Goal: Use online tool/utility: Utilize a website feature to perform a specific function

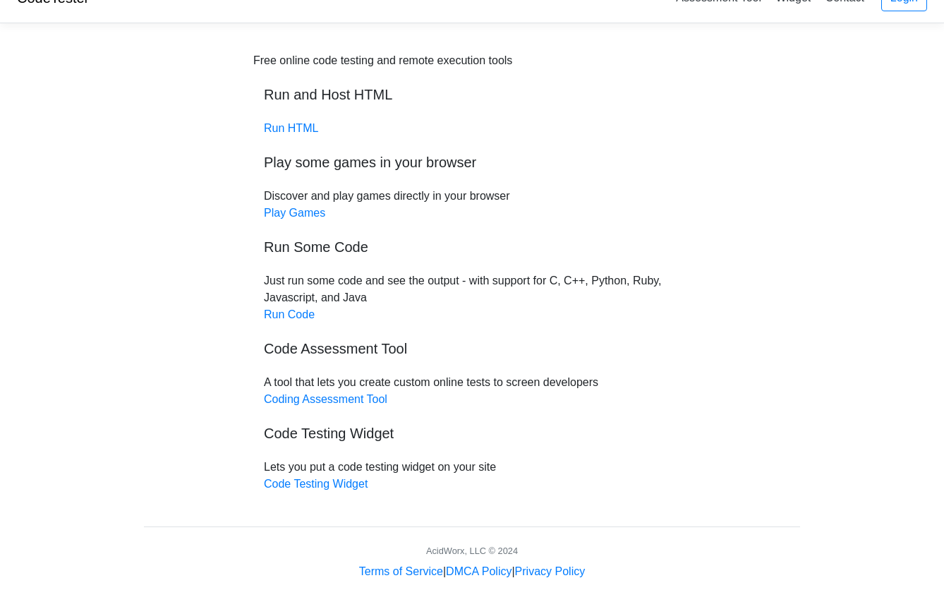
scroll to position [27, 0]
click at [288, 313] on link "Run Code" at bounding box center [289, 314] width 51 height 12
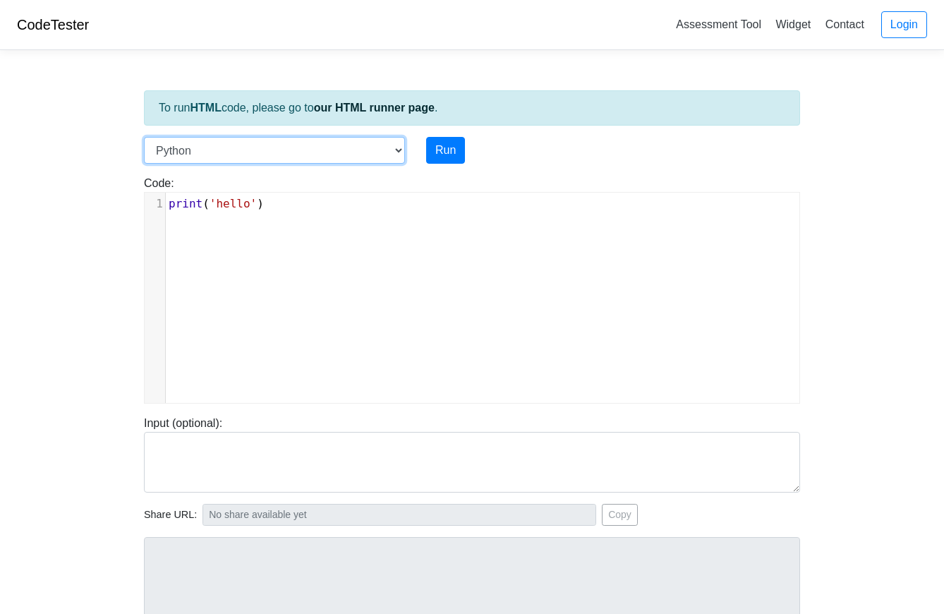
select select "javascript"
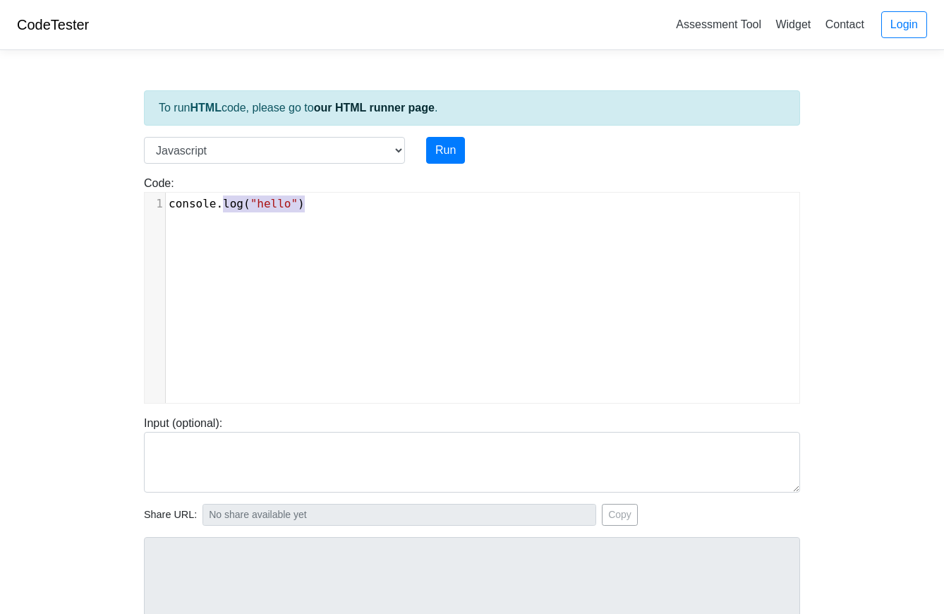
type textarea "console.log("hello")"
drag, startPoint x: 326, startPoint y: 205, endPoint x: 137, endPoint y: 196, distance: 189.3
click at [137, 196] on div "Code: console.log("hello") console.log("hello") x 1 console . log ( "hello" )" at bounding box center [471, 289] width 677 height 229
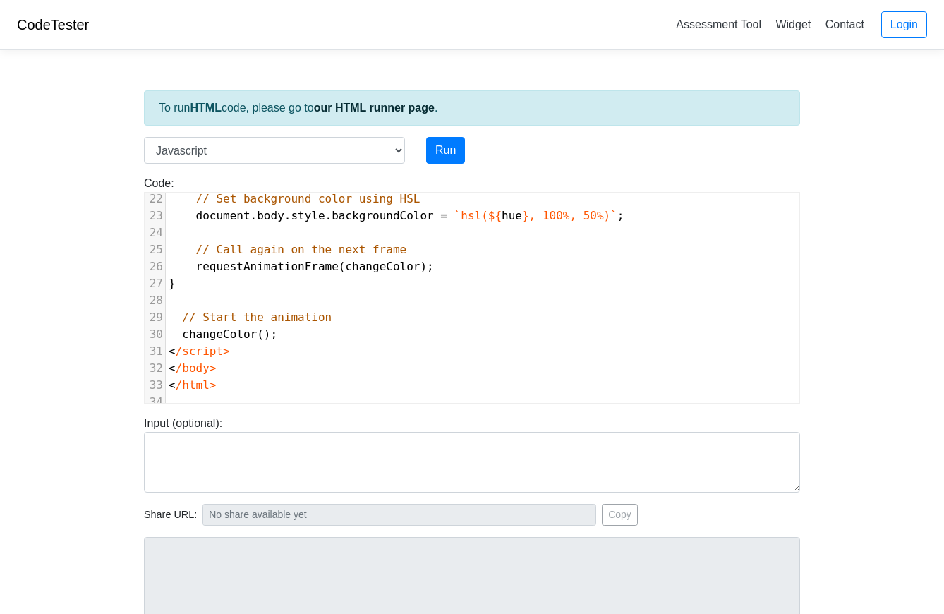
scroll to position [0, 0]
click at [444, 147] on button "Run" at bounding box center [445, 150] width 39 height 27
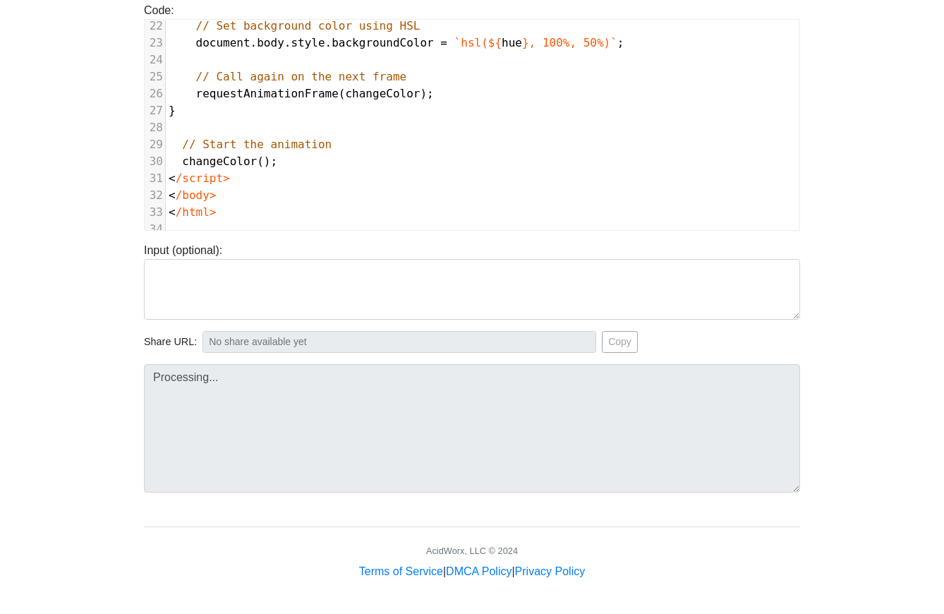
type input "[URL][DOMAIN_NAME]"
type textarea "Submission status: Runtime Error (NZEC) Stderr: /box/script.js:1 <!DOCTYPE html…"
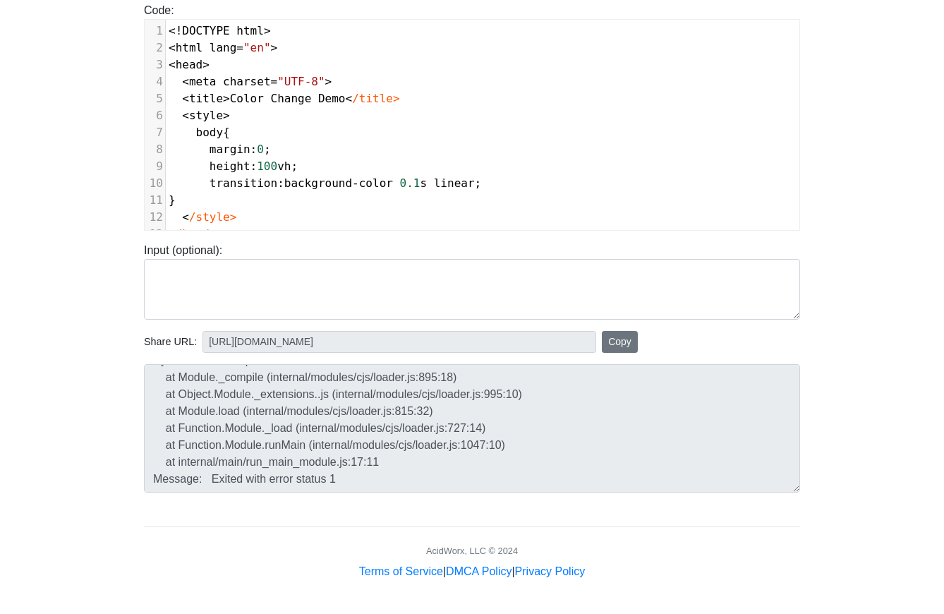
click at [607, 337] on button "Copy" at bounding box center [620, 342] width 36 height 22
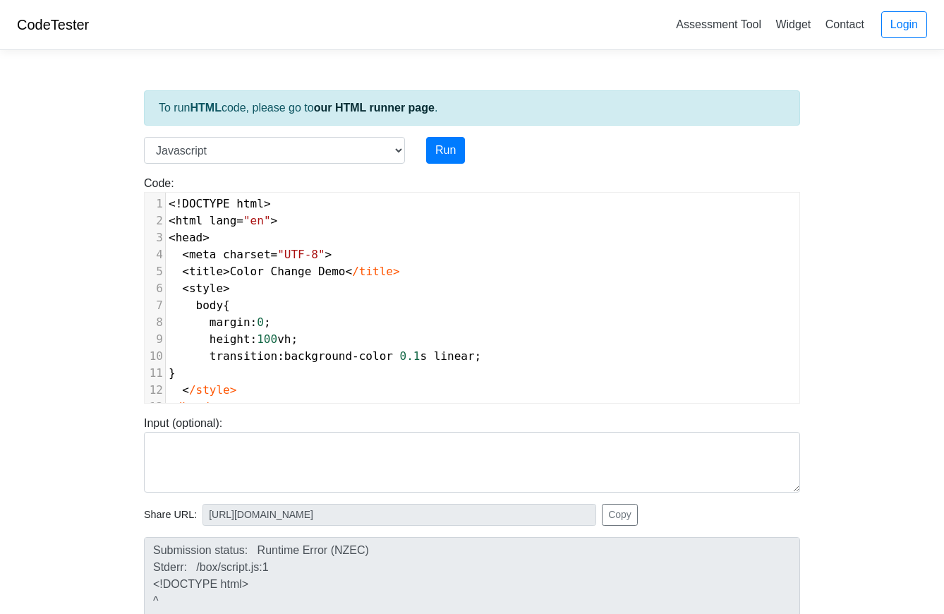
click at [491, 359] on pre "transition : background - color 0.1 s linear ;" at bounding box center [483, 356] width 634 height 17
type textarea "<!DOCTYPE html> <html lang="en"> <head> <meta charset="UTF-8"> <title>Color Cha…"
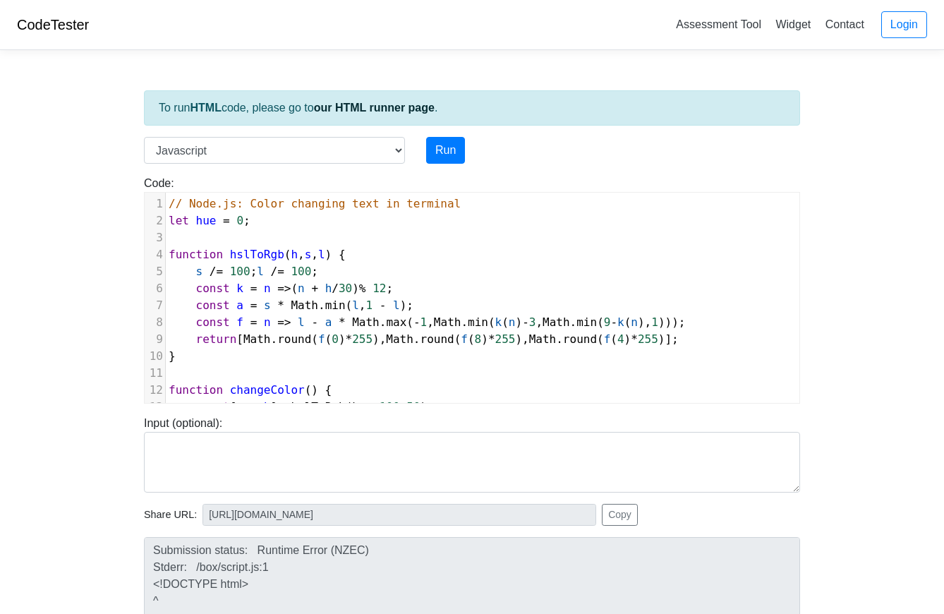
scroll to position [134, 0]
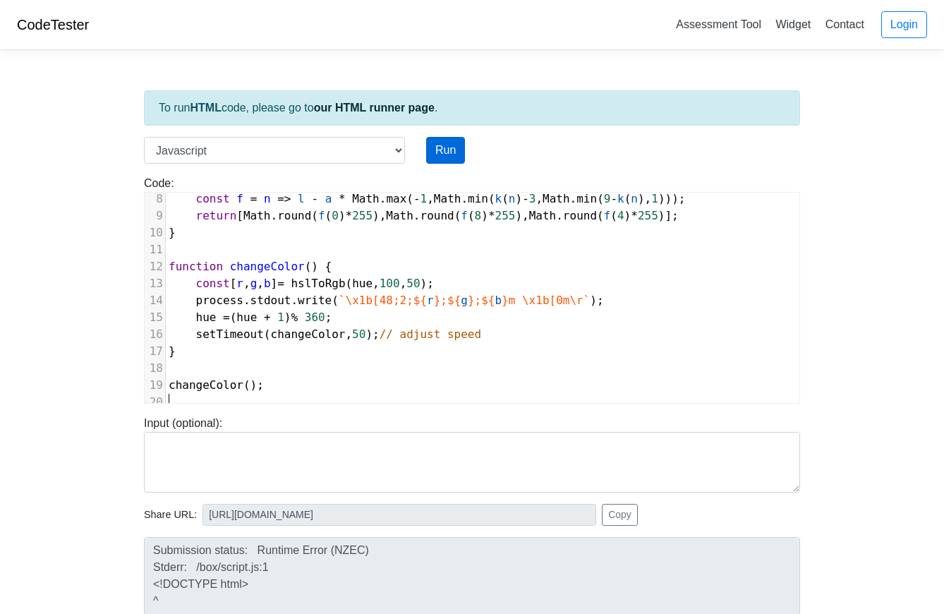
click at [443, 149] on button "Run" at bounding box center [445, 150] width 39 height 27
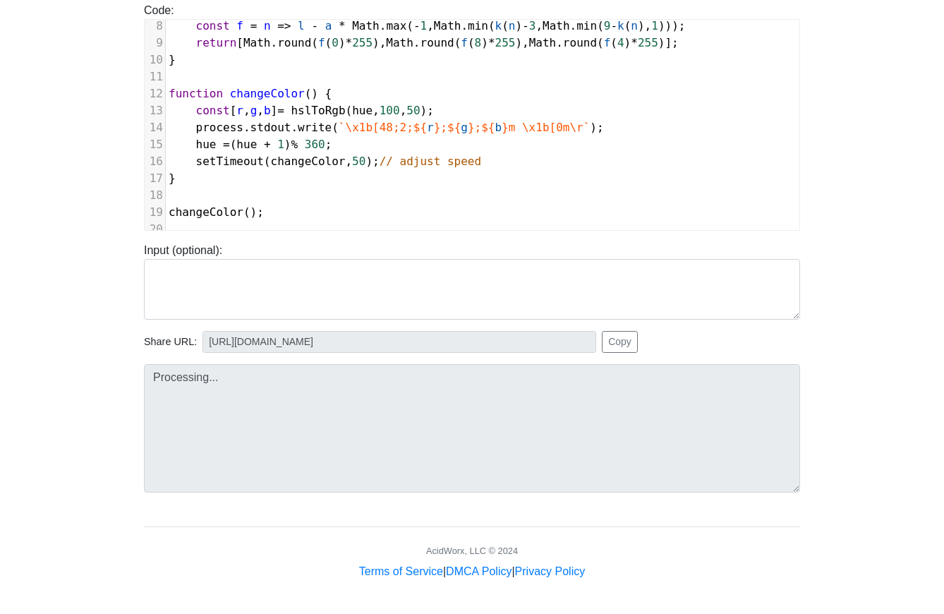
scroll to position [173, 0]
type input "[URL][DOMAIN_NAME]"
type textarea "Submission status: Time Limit Exceeded Stdout: [48;2;255;0;0m [0m [48;2;255;…"
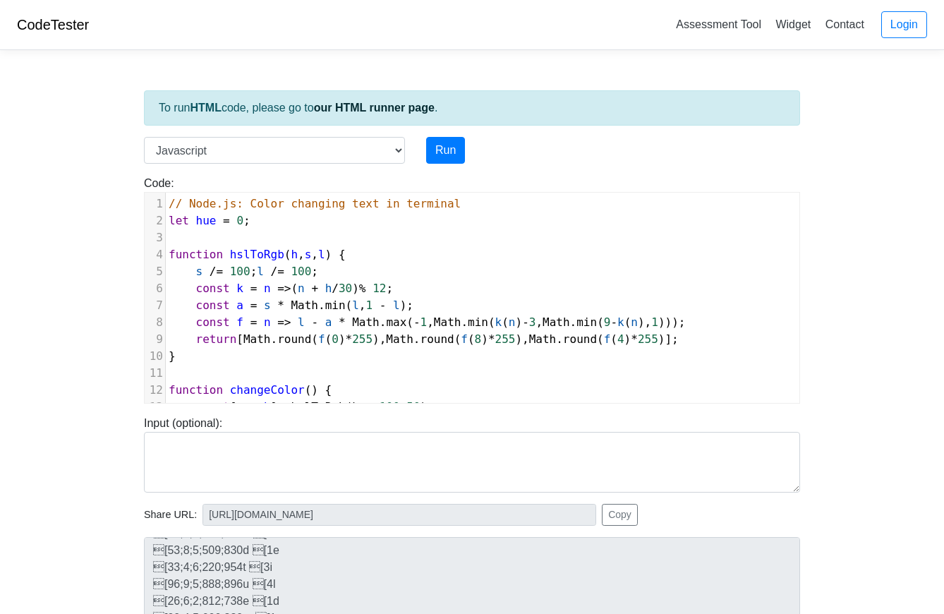
scroll to position [0, 0]
select select "python"
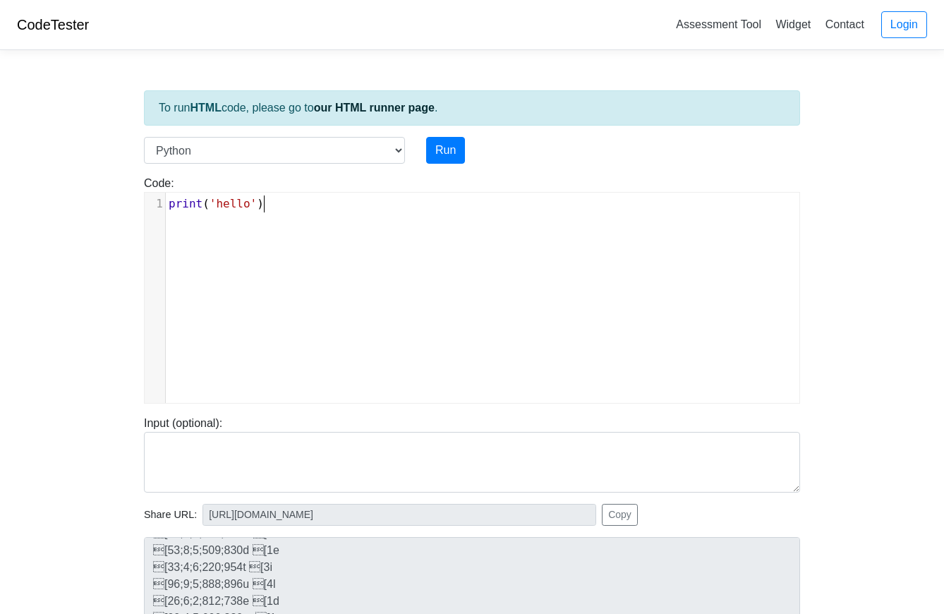
click at [444, 289] on div "xxxxxxxxxx 1 print ( 'hello' )" at bounding box center [483, 308] width 676 height 231
type textarea "print('hello')"
drag, startPoint x: 413, startPoint y: 240, endPoint x: 106, endPoint y: 164, distance: 316.7
click at [106, 164] on body "CodeTester Assessment Tool Widget Contact Login To run HTML code, please go to …" at bounding box center [472, 376] width 944 height 753
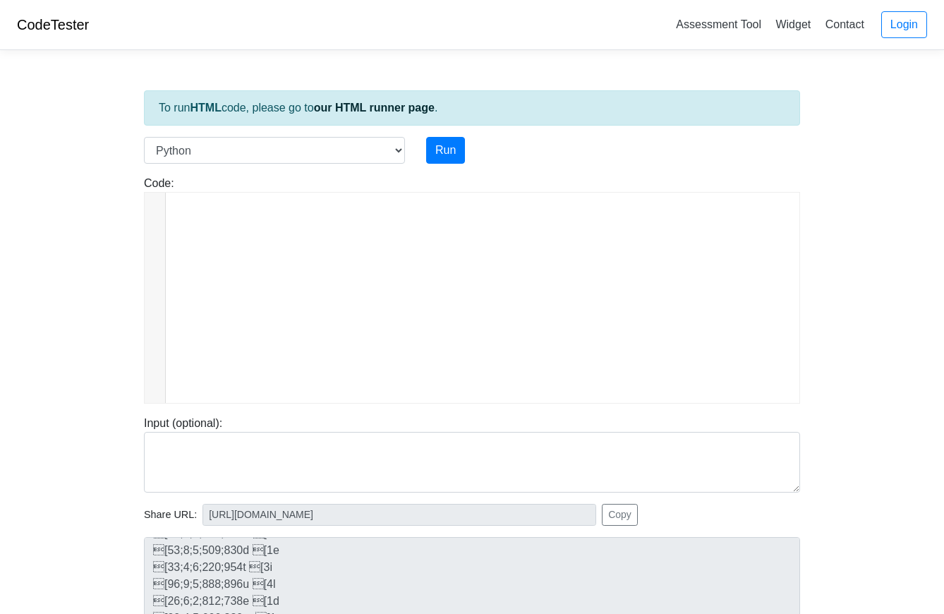
scroll to position [659, 0]
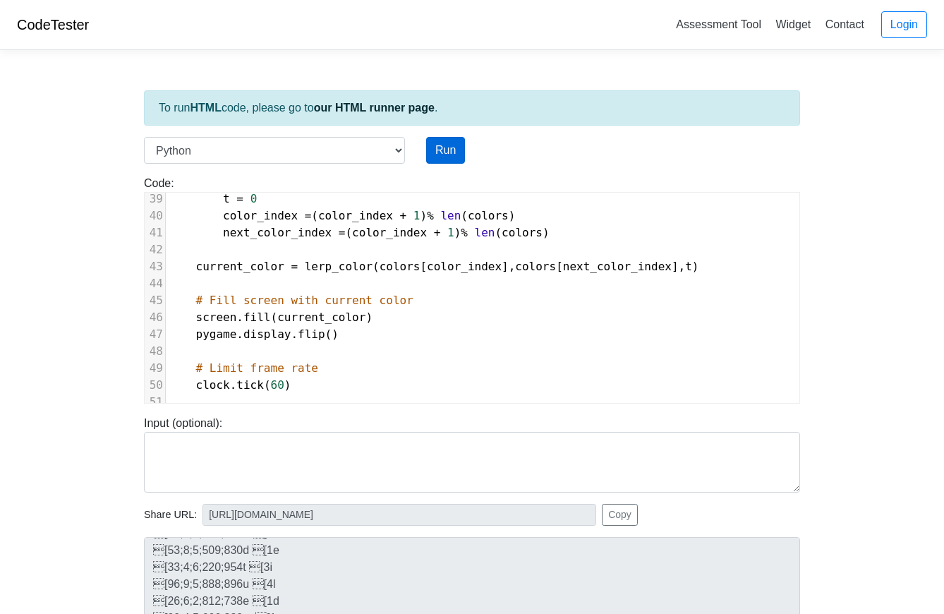
click at [435, 150] on button "Run" at bounding box center [445, 150] width 39 height 27
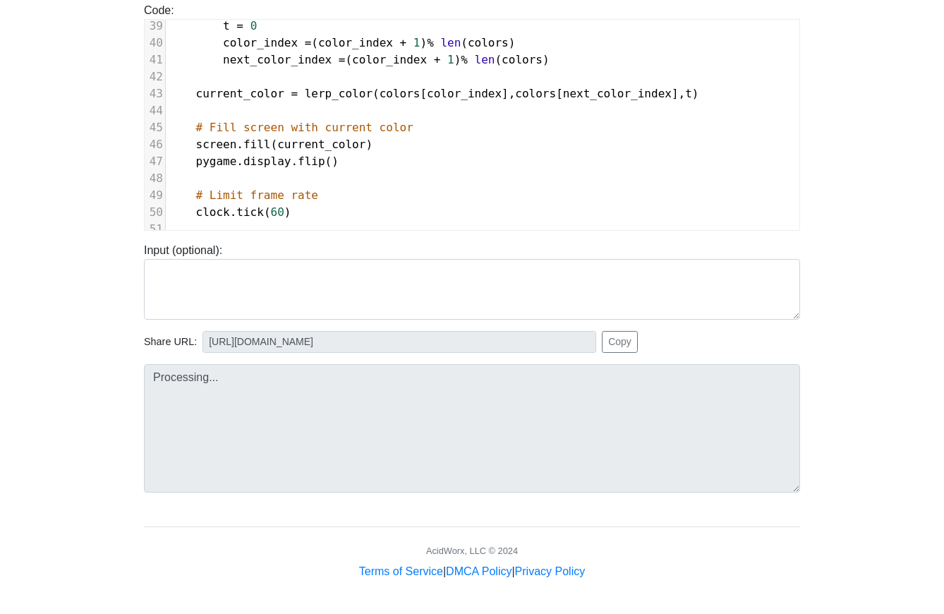
type input "[URL][DOMAIN_NAME]"
type textarea "Submission status: Runtime Error (NZEC) Stderr: Traceback (most recent call las…"
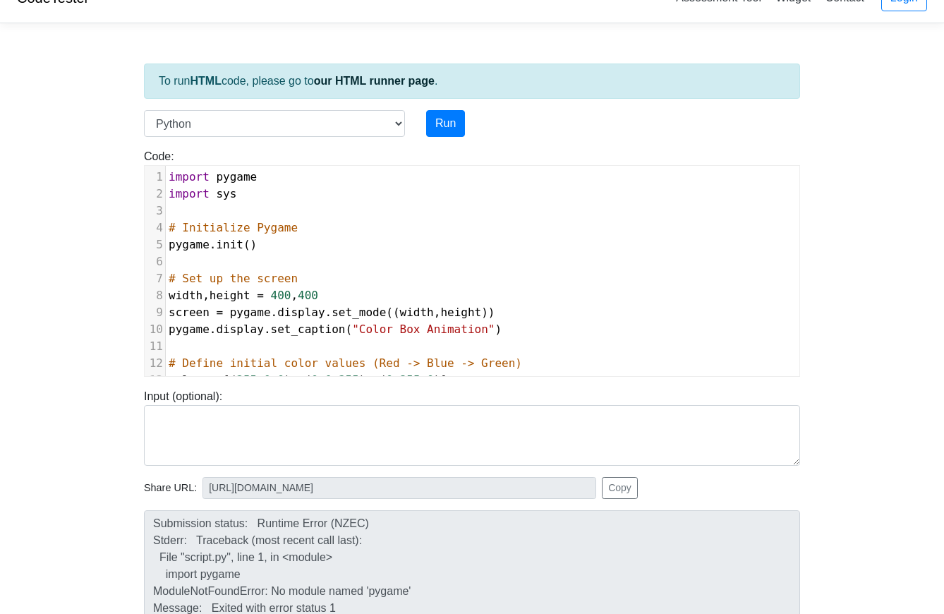
scroll to position [11, 0]
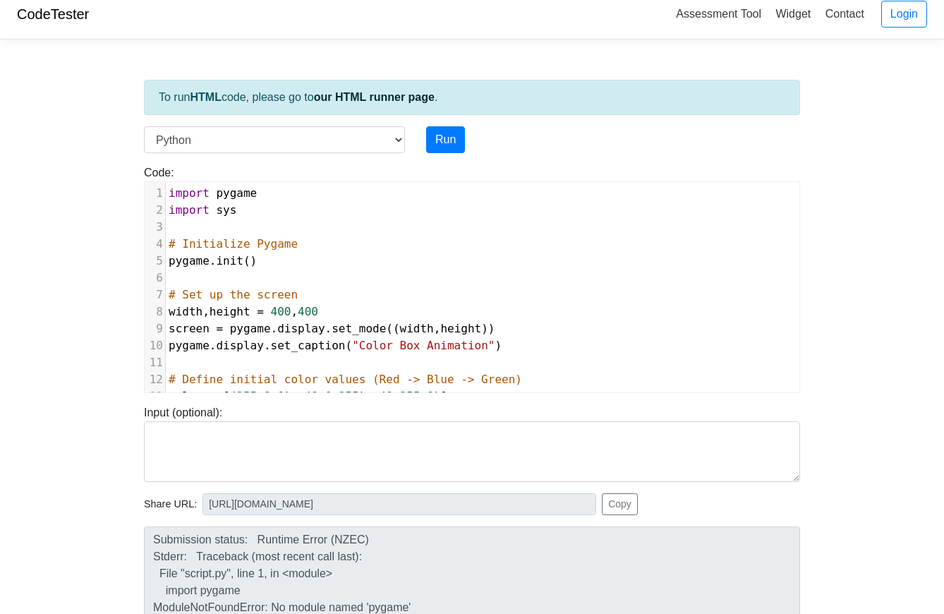
click at [349, 121] on div "To run HTML code, please go to our HTML runner page . Language C C++ Go Java Ja…" at bounding box center [471, 396] width 677 height 691
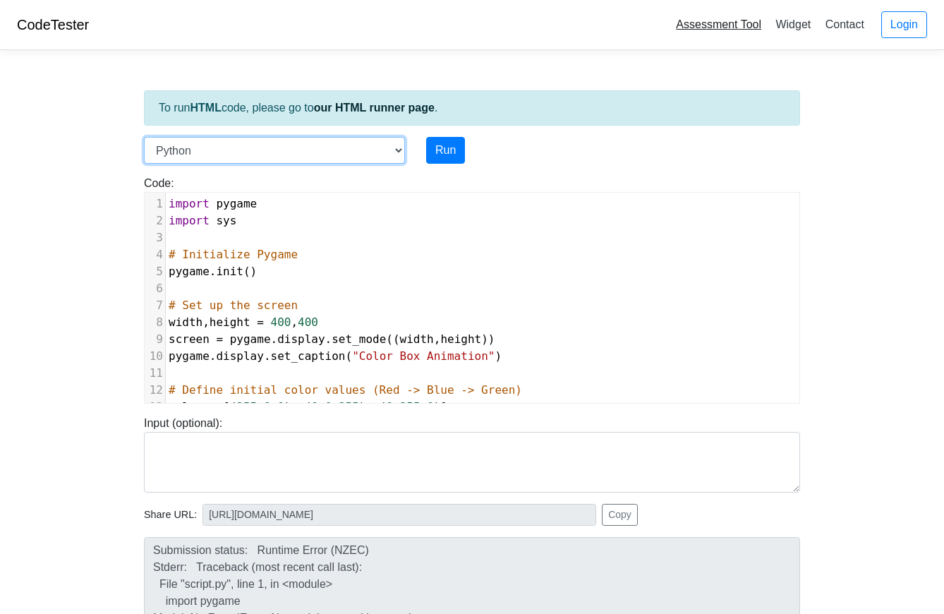
scroll to position [0, 0]
click at [744, 16] on link "Assessment Tool" at bounding box center [718, 24] width 97 height 23
select select "cpp"
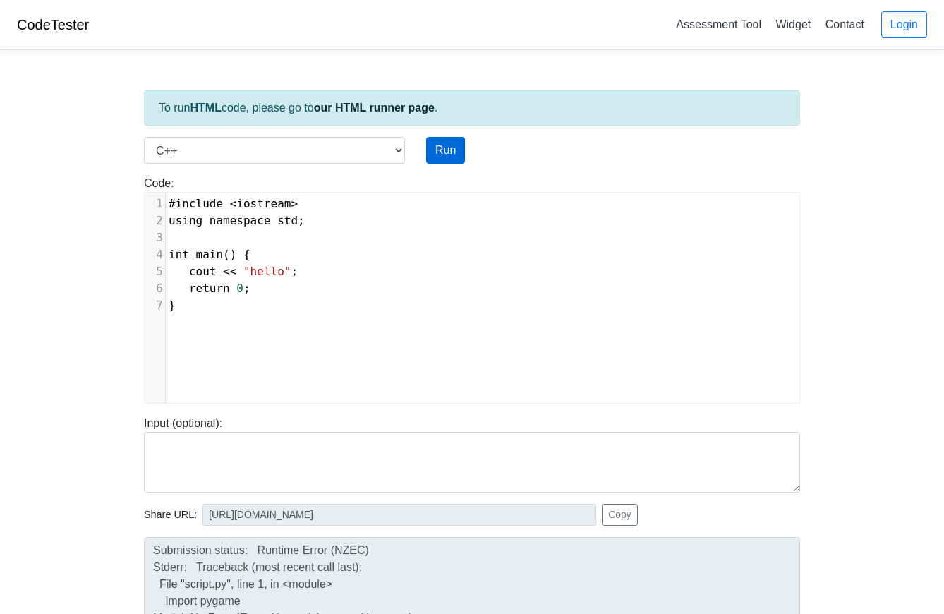
click at [445, 148] on button "Run" at bounding box center [445, 150] width 39 height 27
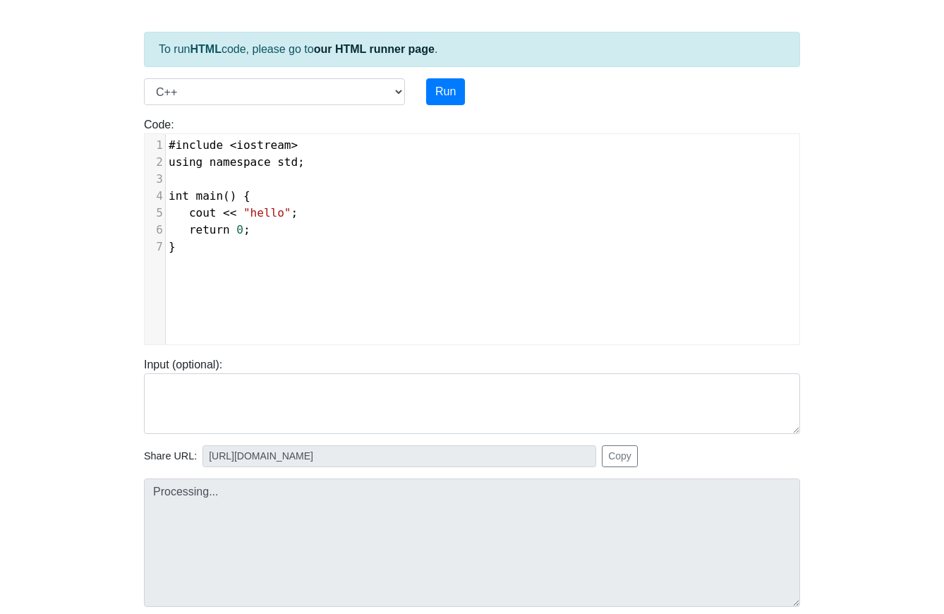
scroll to position [77, 0]
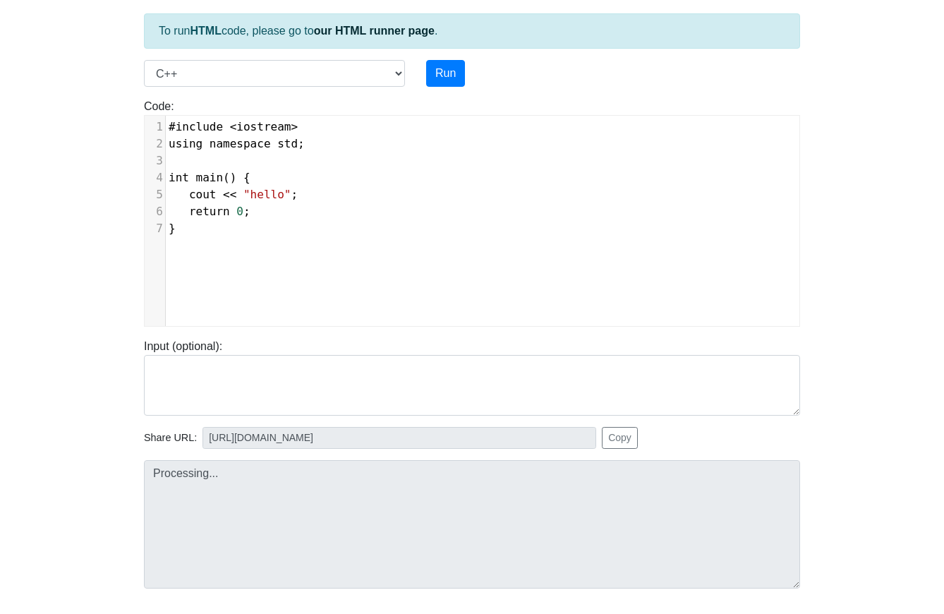
type input "[URL][DOMAIN_NAME]"
type textarea "Stdout: hello"
select select "javascript"
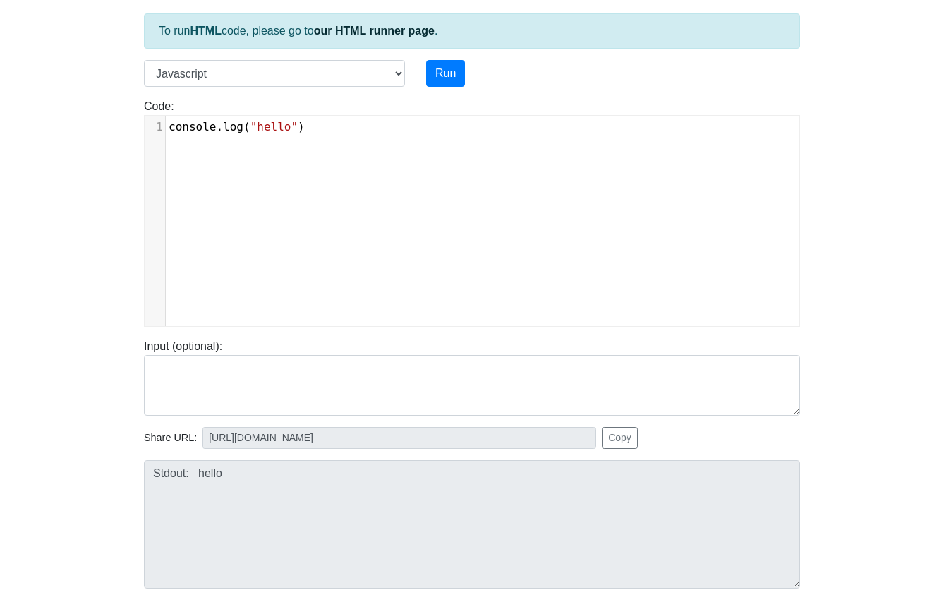
scroll to position [1, 0]
type textarea "console.log("hello")"
drag, startPoint x: 360, startPoint y: 192, endPoint x: 155, endPoint y: 100, distance: 224.8
click at [155, 100] on div "Code: console.log("hello") console.log("hello") x 1 console . log ( "hello" )" at bounding box center [471, 212] width 677 height 229
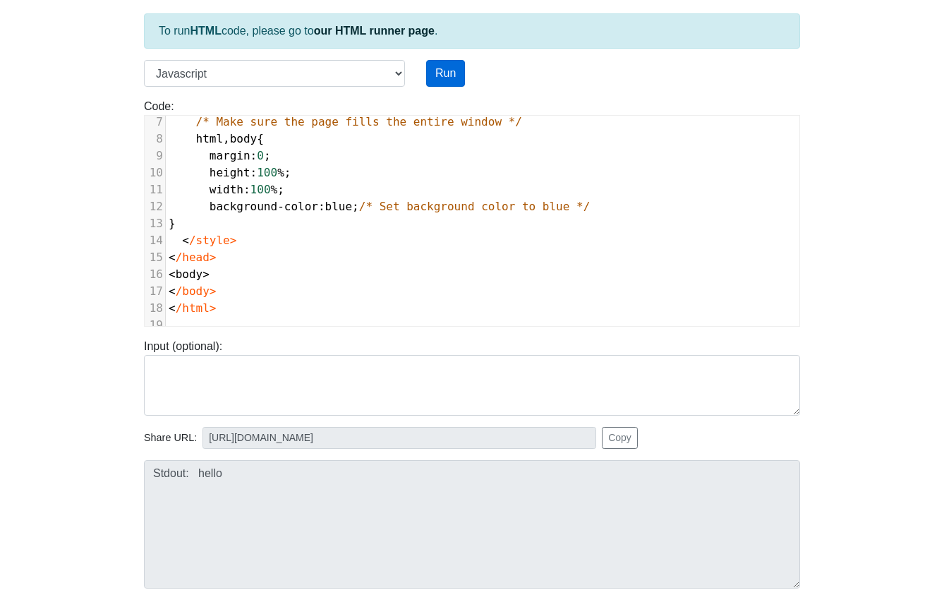
click at [440, 73] on button "Run" at bounding box center [445, 73] width 39 height 27
type input "[URL][DOMAIN_NAME]"
type textarea "Submission status: Runtime Error (NZEC) Stderr: /box/script.js:1 <!DOCTYPE html…"
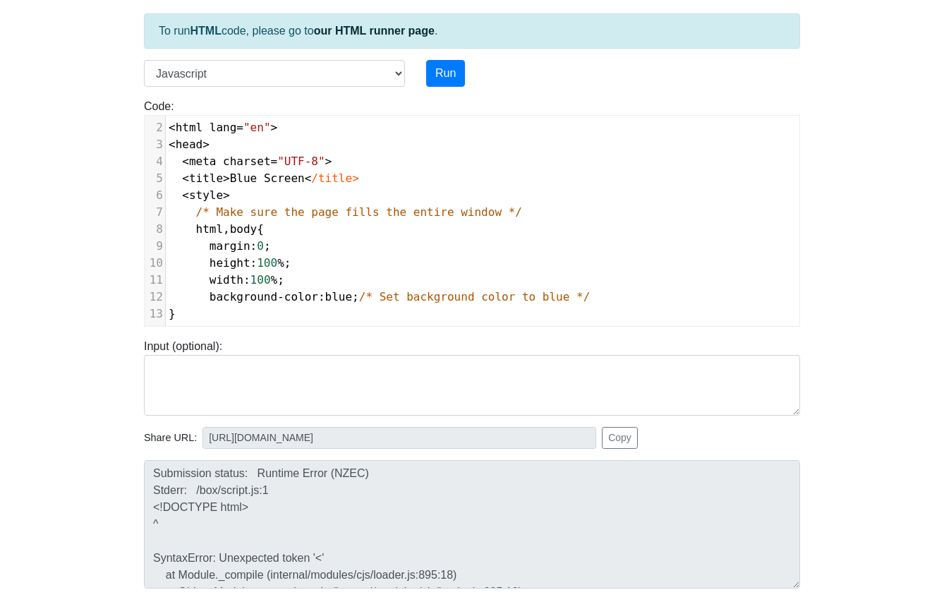
scroll to position [18, 0]
select select "c"
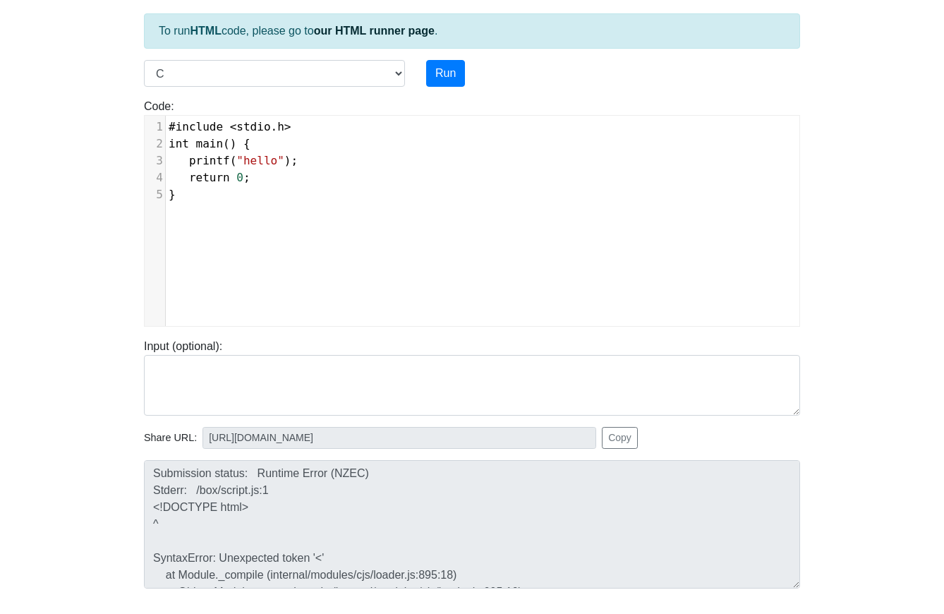
scroll to position [1, 0]
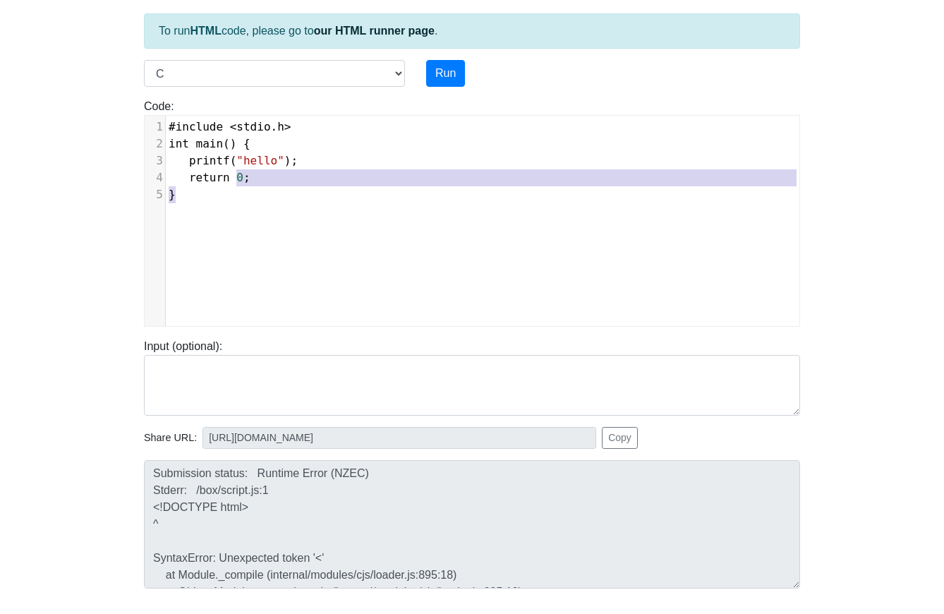
type textarea "#include <stdio.h> int main() { printf("hello"); return 0; }"
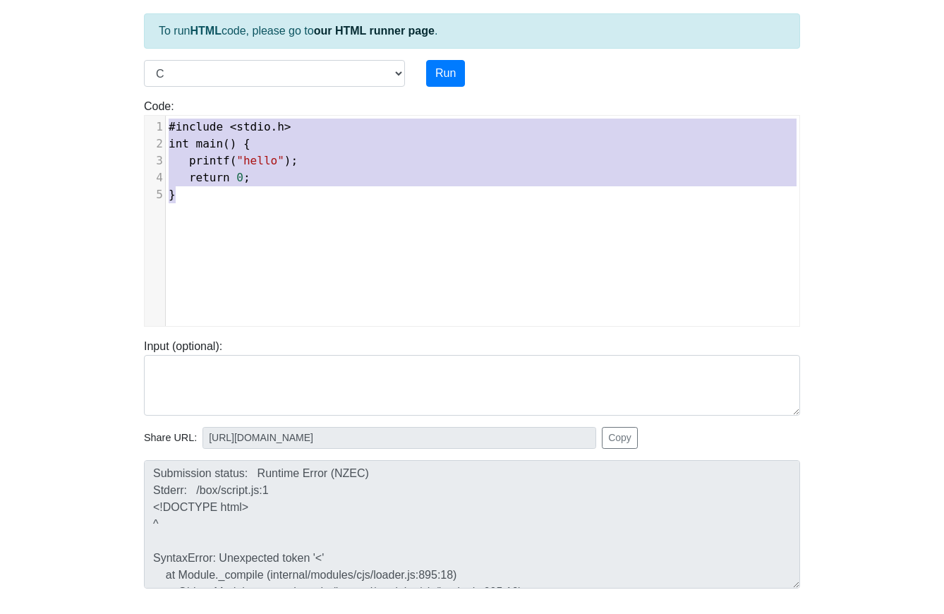
drag, startPoint x: 406, startPoint y: 276, endPoint x: 109, endPoint y: 79, distance: 356.3
click at [109, 79] on body "CodeTester Assessment Tool Widget Contact Login To run HTML code, please go to …" at bounding box center [472, 299] width 944 height 753
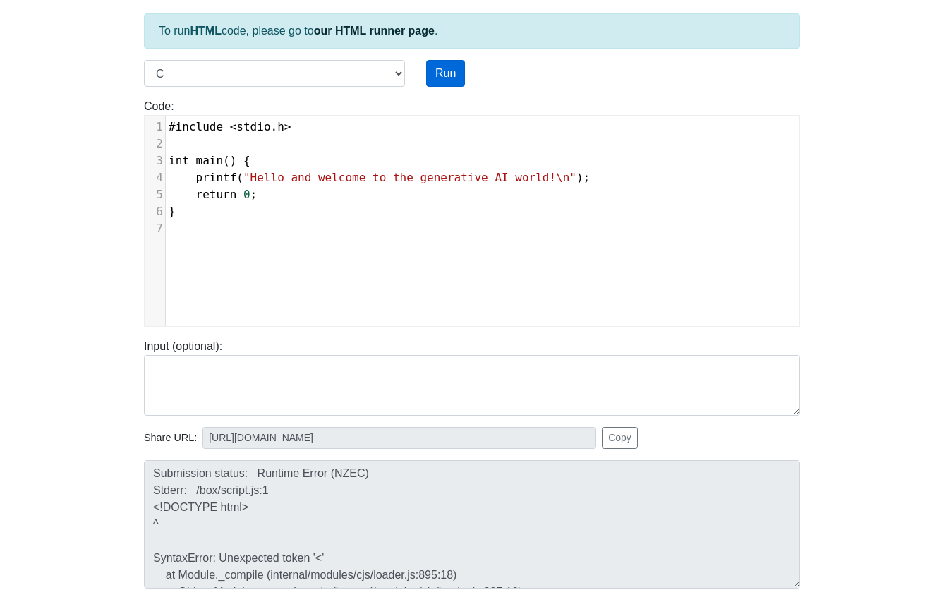
click at [450, 70] on button "Run" at bounding box center [445, 73] width 39 height 27
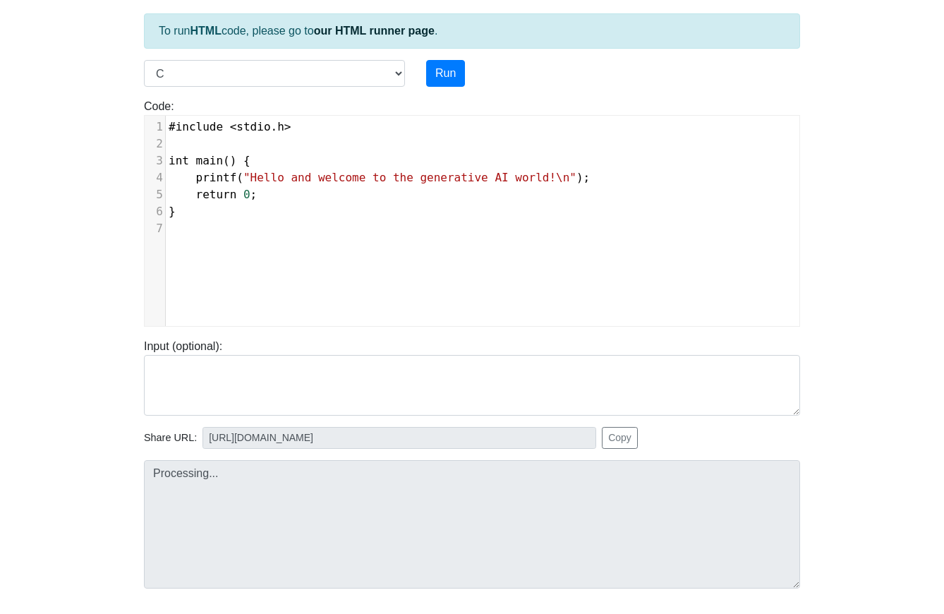
type input "[URL][DOMAIN_NAME]"
type textarea "Stdout: Hello and welcome to the generative AI world!"
